Goal: Task Accomplishment & Management: Use online tool/utility

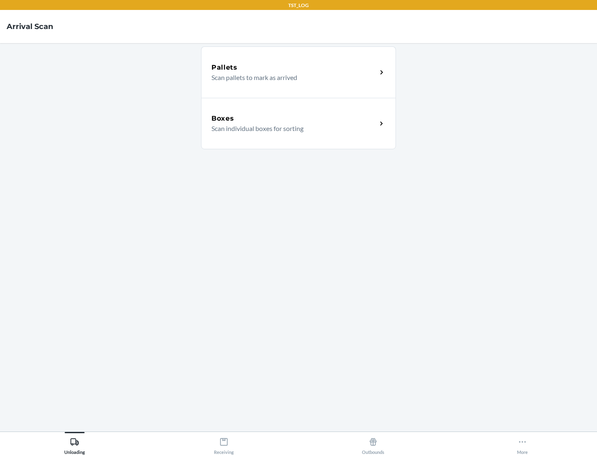
click at [294, 119] on div "Boxes" at bounding box center [293, 119] width 165 height 10
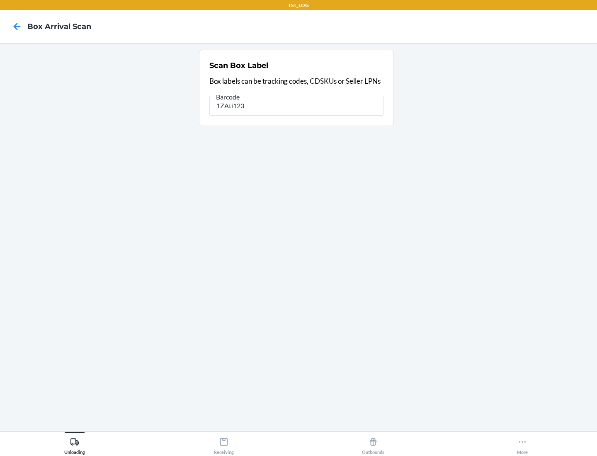
type input "1ZAti123"
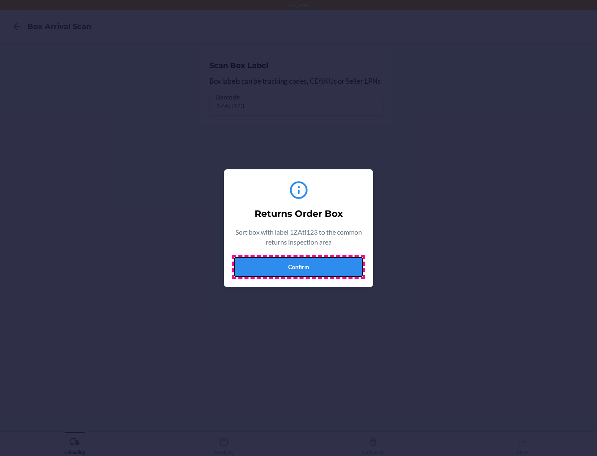
click at [298, 266] on button "Confirm" at bounding box center [298, 267] width 128 height 20
